Goal: Task Accomplishment & Management: Use online tool/utility

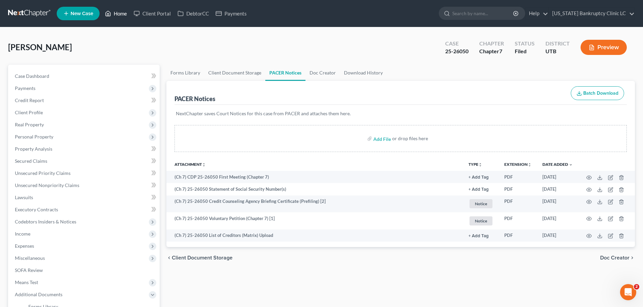
drag, startPoint x: 116, startPoint y: 13, endPoint x: 124, endPoint y: 27, distance: 16.0
click at [116, 13] on link "Home" at bounding box center [116, 13] width 29 height 12
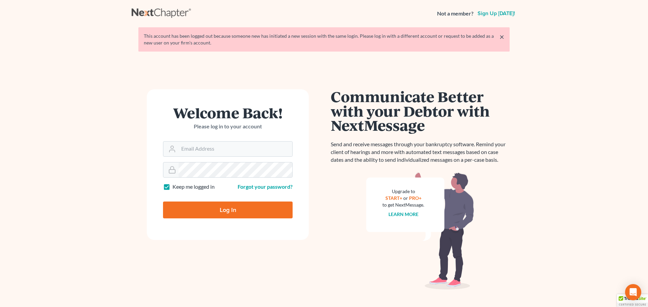
click at [217, 207] on input "Log In" at bounding box center [228, 210] width 130 height 17
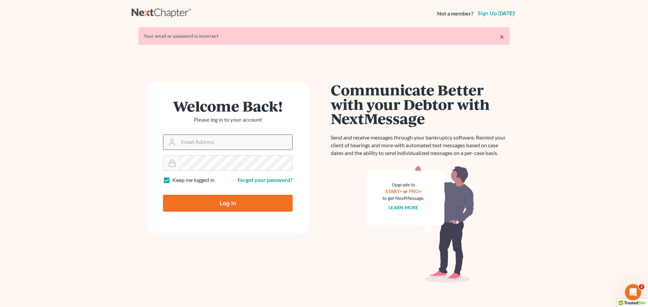
click at [234, 139] on input "Email Address" at bounding box center [235, 142] width 114 height 15
type input "[PERSON_NAME][EMAIL_ADDRESS][DOMAIN_NAME]"
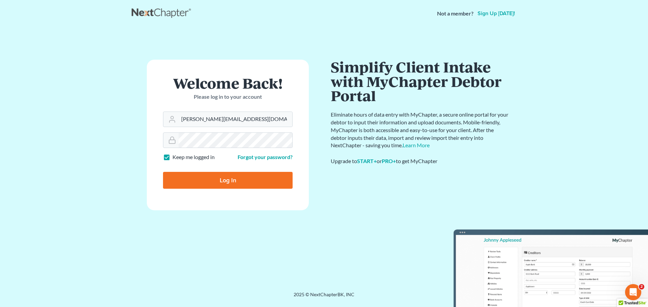
click at [226, 180] on input "Log In" at bounding box center [228, 180] width 130 height 17
type input "Thinking..."
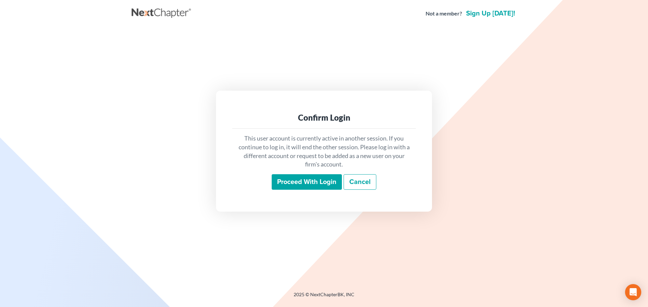
click at [302, 184] on input "Proceed with login" at bounding box center [307, 182] width 70 height 16
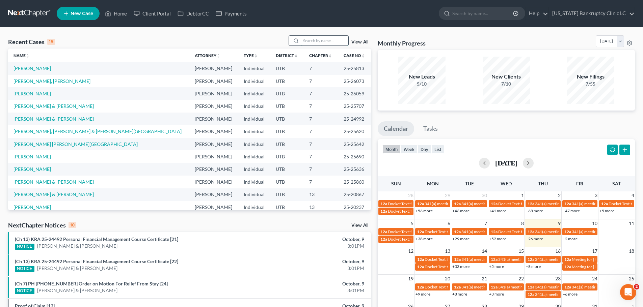
click at [317, 40] on input "search" at bounding box center [324, 41] width 47 height 10
type input "reed"
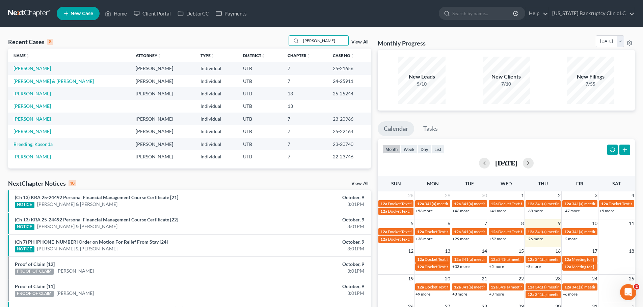
click at [29, 93] on link "Reed, David" at bounding box center [31, 94] width 37 height 6
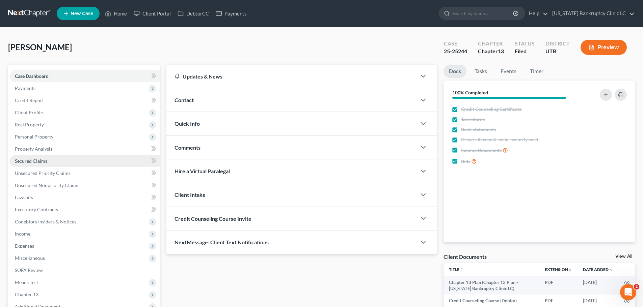
click at [68, 167] on link "Secured Claims" at bounding box center [84, 161] width 150 height 12
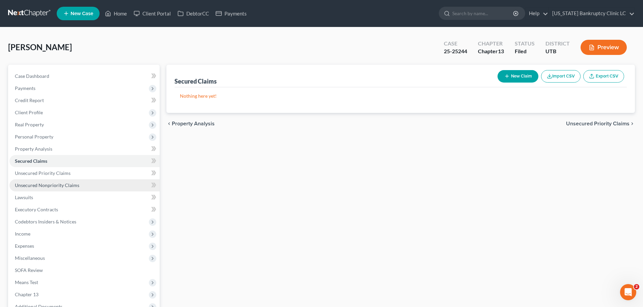
click at [78, 188] on link "Unsecured Nonpriority Claims" at bounding box center [84, 185] width 150 height 12
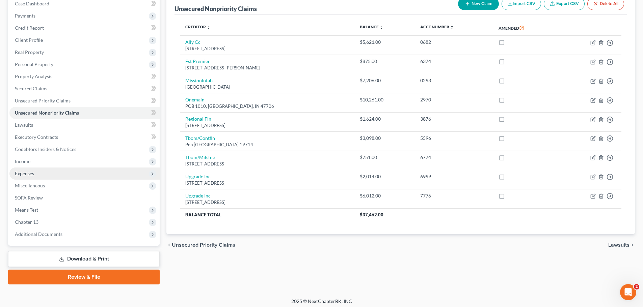
scroll to position [76, 0]
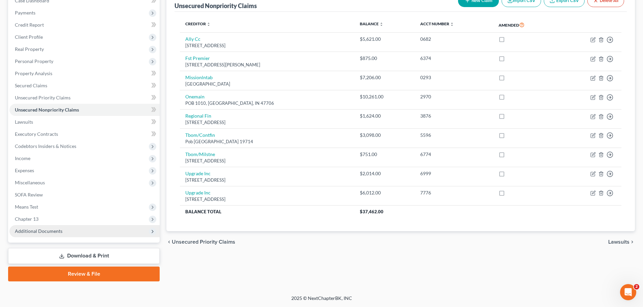
click at [56, 233] on span "Additional Documents" at bounding box center [39, 231] width 48 height 6
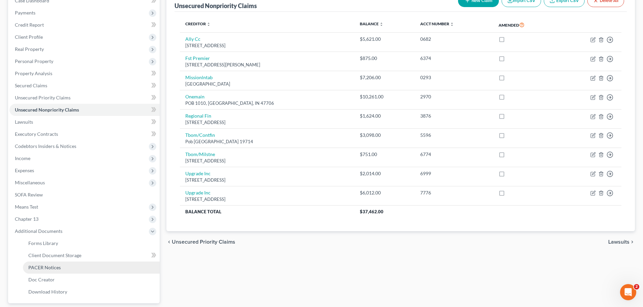
click at [53, 263] on link "PACER Notices" at bounding box center [91, 268] width 137 height 12
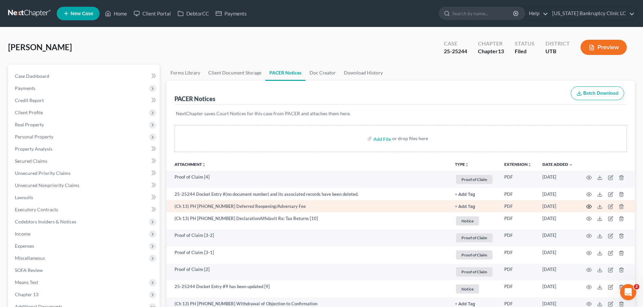
click at [588, 206] on circle "button" at bounding box center [588, 206] width 1 height 1
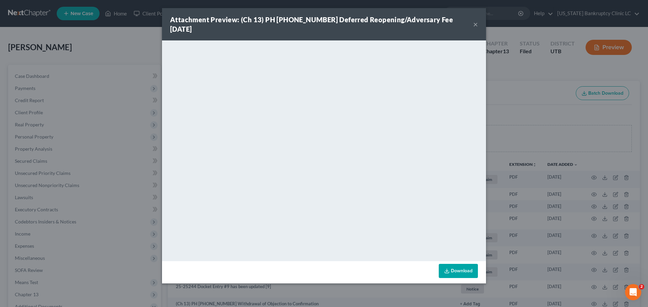
click at [475, 20] on button "×" at bounding box center [475, 24] width 5 height 8
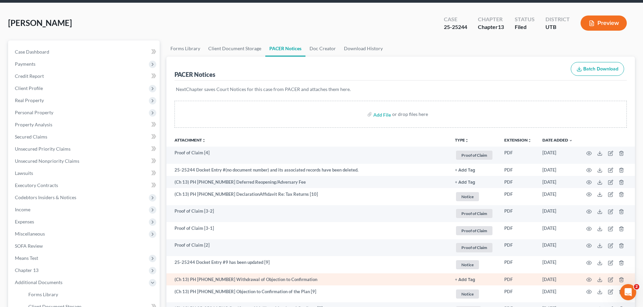
scroll to position [34, 0]
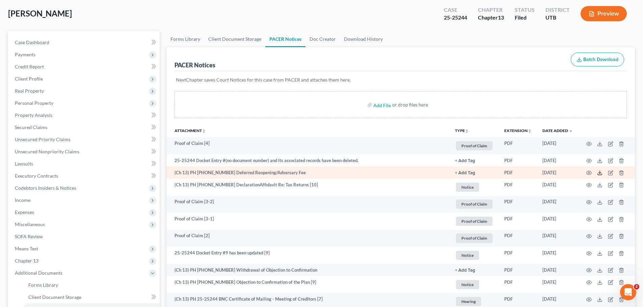
click at [599, 174] on polyline at bounding box center [599, 173] width 2 height 1
click at [600, 173] on icon at bounding box center [599, 172] width 5 height 5
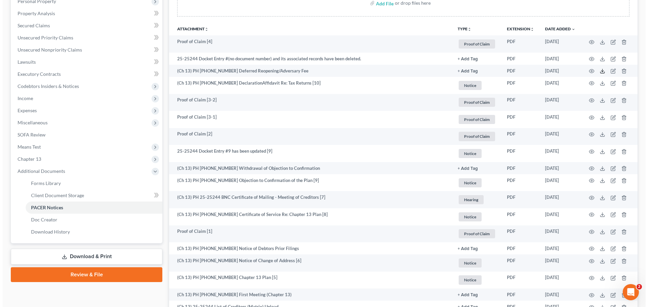
scroll to position [122, 0]
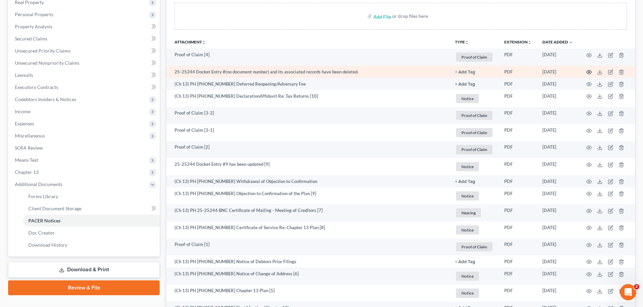
click at [589, 70] on icon "button" at bounding box center [588, 72] width 5 height 4
